Goal: Task Accomplishment & Management: Use online tool/utility

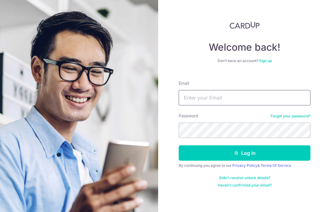
click at [276, 101] on input "Email" at bounding box center [245, 97] width 132 height 15
type input "Jason.desouza@claevents.com.sg"
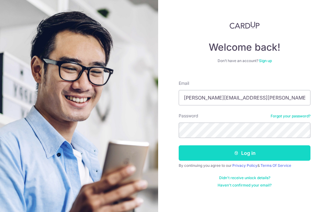
click at [273, 152] on button "Log in" at bounding box center [245, 152] width 132 height 15
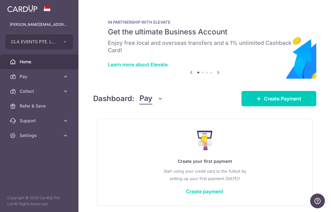
click at [0, 0] on icon "button" at bounding box center [0, 0] width 0 height 0
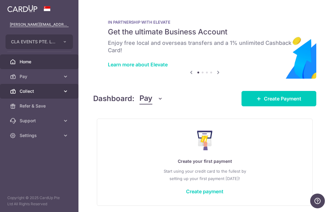
click at [32, 94] on span "Collect" at bounding box center [40, 91] width 41 height 6
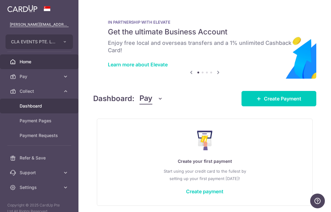
click at [42, 106] on span "Dashboard" at bounding box center [40, 106] width 41 height 6
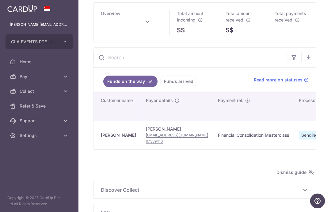
scroll to position [35, 0]
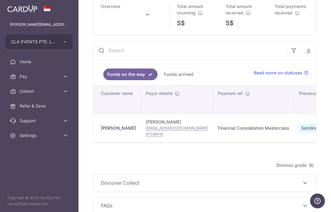
click at [299, 132] on span "Sending funds" at bounding box center [316, 128] width 34 height 9
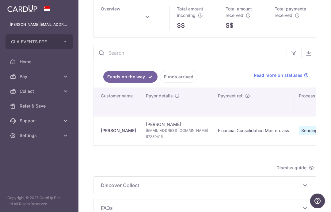
scroll to position [32, 0]
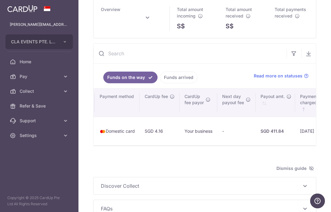
type input "October 2025"
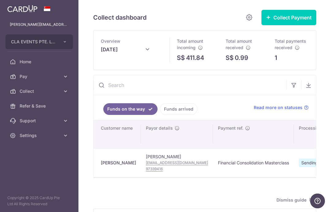
scroll to position [0, 0]
click at [291, 25] on button "Collect Payment" at bounding box center [289, 17] width 55 height 15
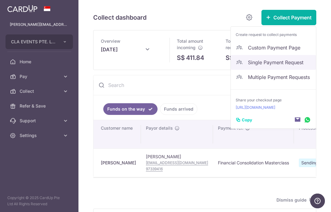
click at [291, 66] on span "Single Payment Request" at bounding box center [279, 62] width 63 height 7
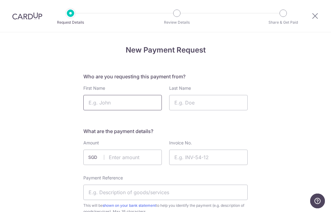
click at [111, 108] on input "First Name" at bounding box center [122, 102] width 79 height 15
type input "Cheng Peow"
click at [195, 101] on input "Last Name" at bounding box center [208, 102] width 79 height 15
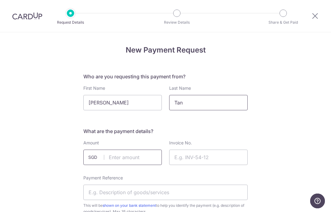
type input "Tan"
click at [127, 159] on input "text" at bounding box center [122, 156] width 79 height 15
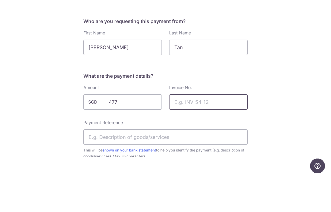
click at [193, 129] on input "Invoice No." at bounding box center [208, 136] width 79 height 15
type input "477.00"
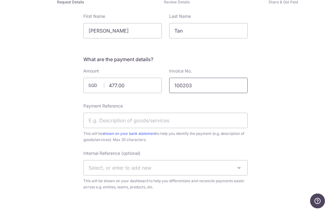
scroll to position [52, 0]
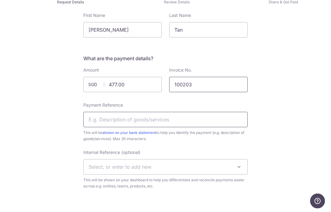
type input "100203"
click at [107, 120] on input "Payment Reference" at bounding box center [165, 119] width 165 height 15
click at [99, 113] on input "Payment Reference" at bounding box center [165, 119] width 165 height 15
paste input "The New FRS 118 – Presentation and"
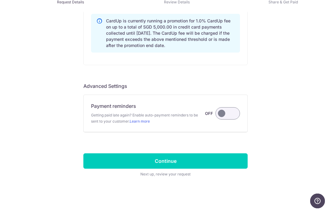
scroll to position [519, 0]
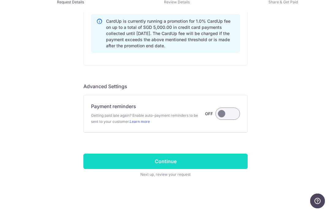
type input "The New FRS 118"
click at [180, 157] on input "Continue" at bounding box center [165, 160] width 165 height 15
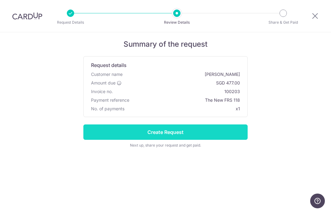
click at [168, 134] on input "Create Request" at bounding box center [165, 131] width 165 height 15
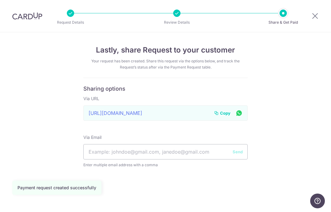
click at [225, 115] on span "Copy" at bounding box center [225, 113] width 10 height 6
